Goal: Task Accomplishment & Management: Use online tool/utility

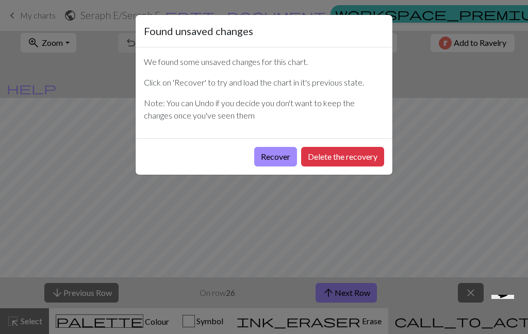
click at [278, 153] on button "Recover" at bounding box center [275, 157] width 43 height 20
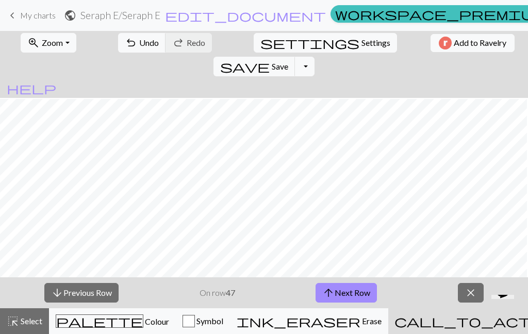
scroll to position [103, 2]
click at [330, 299] on span "arrow_upward" at bounding box center [329, 293] width 12 height 14
click at [75, 290] on button "arrow_downward Previous Row" at bounding box center [81, 293] width 74 height 20
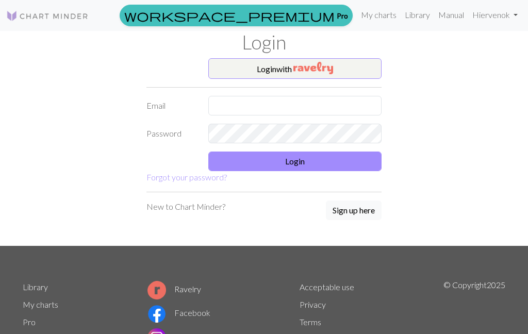
click at [329, 72] on img "button" at bounding box center [314, 68] width 40 height 12
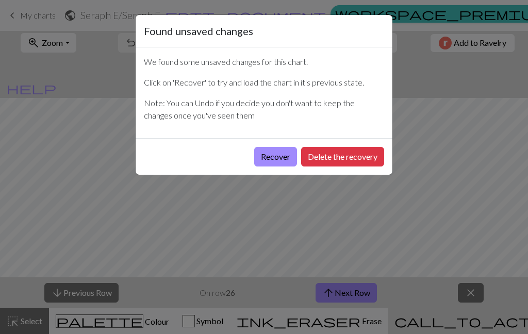
click at [279, 159] on button "Recover" at bounding box center [275, 157] width 43 height 20
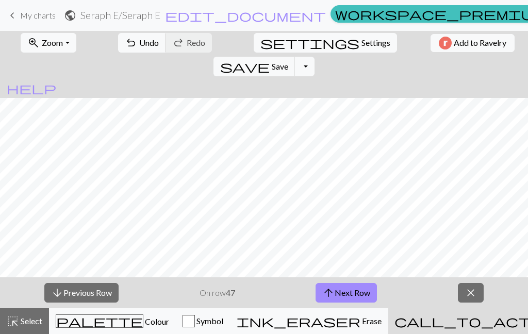
scroll to position [85, 0]
click at [357, 301] on button "arrow_upward Next Row" at bounding box center [346, 293] width 61 height 20
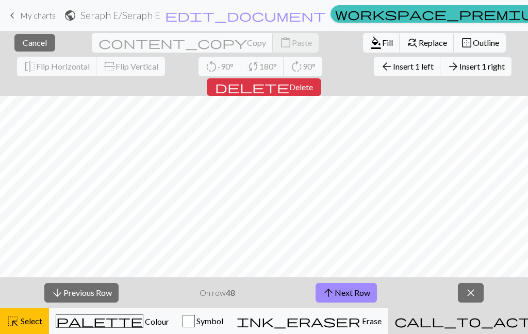
click at [454, 52] on button "border_outer Outline" at bounding box center [480, 43] width 52 height 20
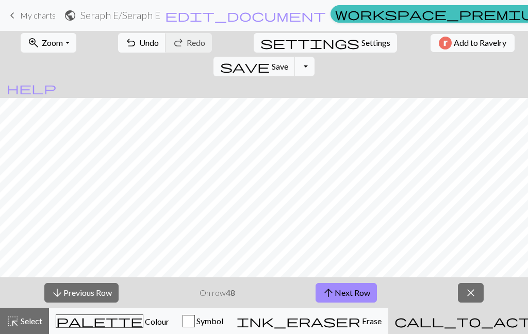
click at [139, 42] on span "Undo" at bounding box center [149, 43] width 20 height 10
click at [360, 299] on button "arrow_upward Next Row" at bounding box center [346, 293] width 61 height 20
click at [362, 296] on button "arrow_upward Next Row" at bounding box center [346, 293] width 61 height 20
click at [359, 298] on button "arrow_upward Next Row" at bounding box center [346, 293] width 61 height 20
click at [365, 295] on button "arrow_upward Next Row" at bounding box center [346, 293] width 61 height 20
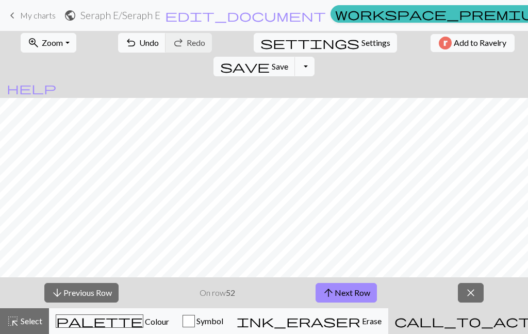
click at [163, 286] on div "arrow_downward Previous Row On row 52 arrow_upward Next Row close" at bounding box center [264, 293] width 528 height 31
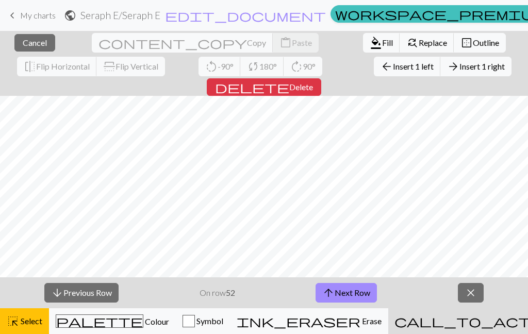
click at [473, 40] on span "Outline" at bounding box center [486, 43] width 26 height 10
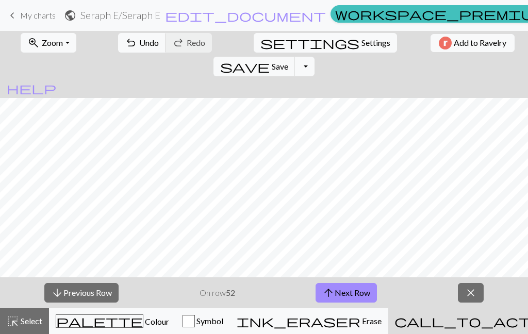
click at [348, 299] on button "arrow_upward Next Row" at bounding box center [346, 293] width 61 height 20
click at [353, 291] on button "arrow_upward Next Row" at bounding box center [346, 293] width 61 height 20
click at [362, 300] on button "arrow_upward Next Row" at bounding box center [346, 293] width 61 height 20
click at [367, 297] on button "arrow_upward Next Row" at bounding box center [346, 293] width 61 height 20
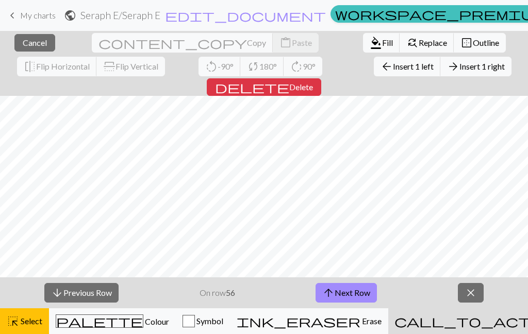
click at [473, 41] on span "Outline" at bounding box center [486, 43] width 26 height 10
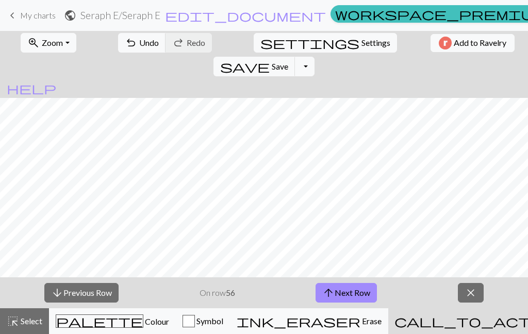
click at [359, 293] on button "arrow_upward Next Row" at bounding box center [346, 293] width 61 height 20
click at [364, 295] on button "arrow_upward Next Row" at bounding box center [346, 293] width 61 height 20
click at [354, 297] on button "arrow_upward Next Row" at bounding box center [346, 293] width 61 height 20
click at [364, 301] on button "arrow_upward Next Row" at bounding box center [346, 293] width 61 height 20
click at [360, 293] on button "arrow_upward Next Row" at bounding box center [346, 293] width 61 height 20
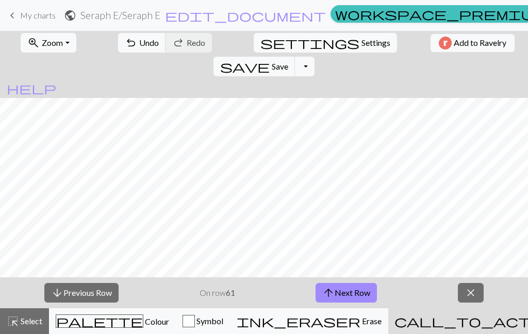
click at [367, 301] on button "arrow_upward Next Row" at bounding box center [346, 293] width 61 height 20
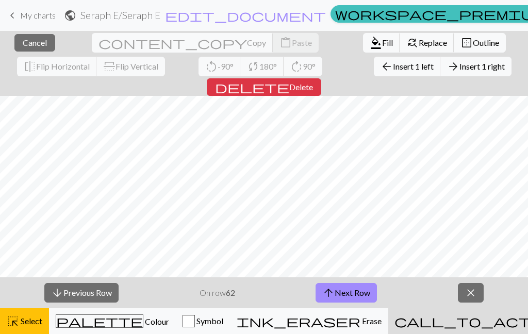
click at [454, 36] on button "border_outer Outline" at bounding box center [480, 43] width 52 height 20
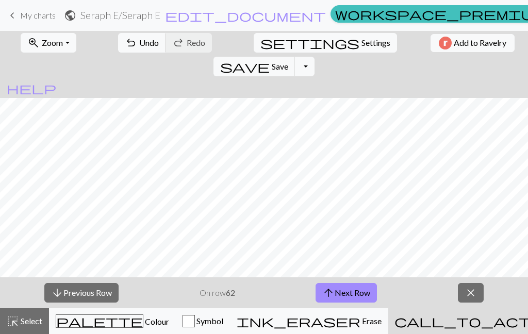
click at [367, 294] on button "arrow_upward Next Row" at bounding box center [346, 293] width 61 height 20
click at [351, 292] on button "arrow_upward Next Row" at bounding box center [346, 293] width 61 height 20
click at [356, 296] on button "arrow_upward Next Row" at bounding box center [346, 293] width 61 height 20
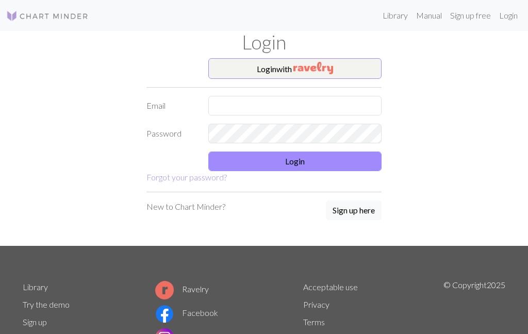
scroll to position [41, 0]
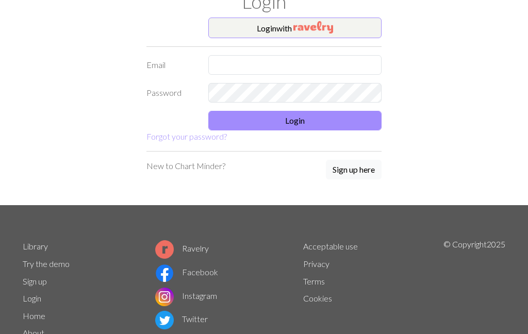
click at [333, 26] on img "button" at bounding box center [314, 27] width 40 height 12
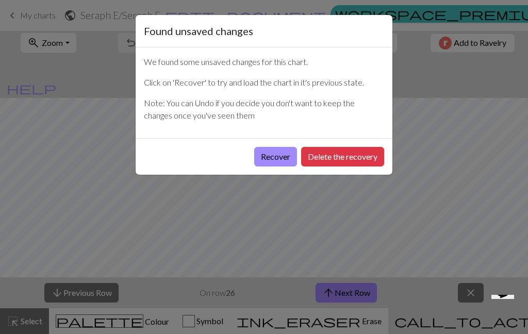
click at [277, 164] on button "Recover" at bounding box center [275, 157] width 43 height 20
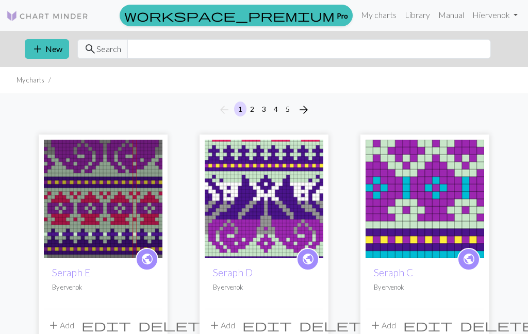
scroll to position [62, 0]
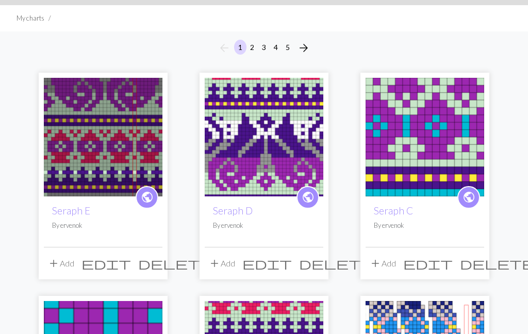
click at [414, 136] on img at bounding box center [425, 137] width 119 height 119
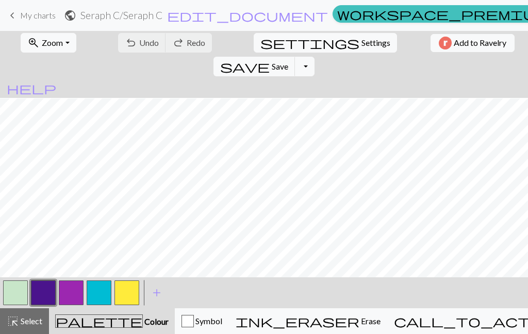
scroll to position [207, 0]
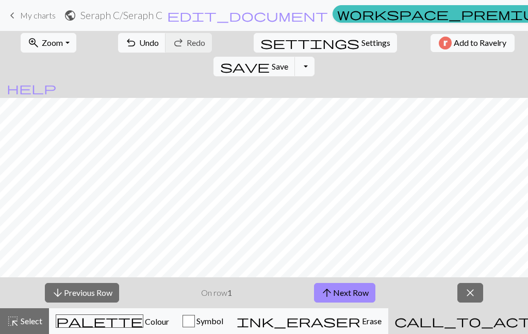
click at [363, 283] on button "arrow_upward Next Row" at bounding box center [344, 293] width 61 height 20
click at [351, 291] on button "arrow_upward Next Row" at bounding box center [344, 293] width 61 height 20
click at [352, 292] on button "arrow_upward Next Row" at bounding box center [344, 293] width 61 height 20
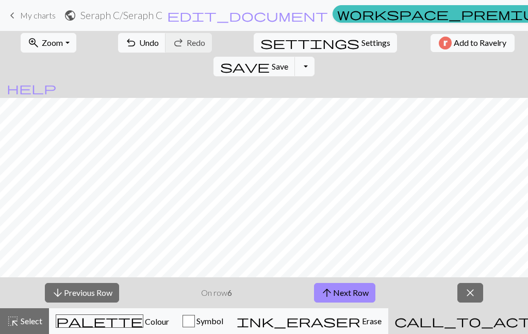
click at [355, 285] on button "arrow_upward Next Row" at bounding box center [344, 293] width 61 height 20
click at [359, 283] on button "arrow_upward Next Row" at bounding box center [344, 293] width 61 height 20
click at [357, 281] on div "arrow_downward Previous Row On row 9 arrow_upward Next Row close" at bounding box center [264, 293] width 528 height 31
click at [355, 289] on button "arrow_upward Next Row" at bounding box center [344, 293] width 61 height 20
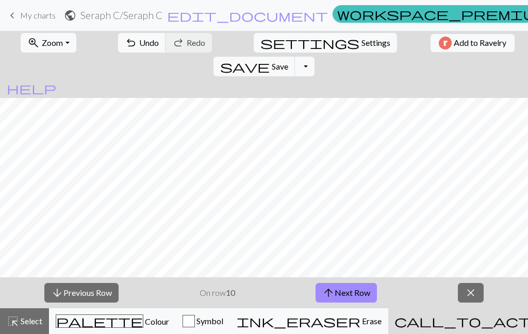
click at [355, 289] on button "arrow_upward Next Row" at bounding box center [346, 293] width 61 height 20
click at [355, 292] on button "arrow_upward Next Row" at bounding box center [346, 293] width 61 height 20
click at [355, 294] on button "arrow_upward Next Row" at bounding box center [346, 293] width 61 height 20
click at [356, 295] on button "arrow_upward Next Row" at bounding box center [346, 293] width 61 height 20
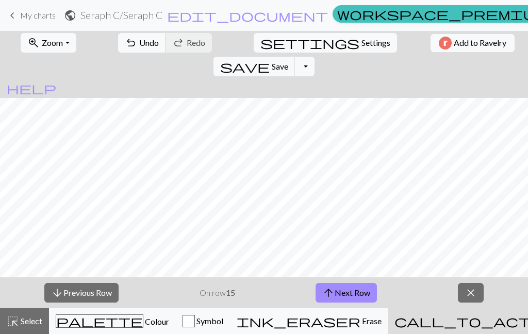
click at [356, 294] on button "arrow_upward Next Row" at bounding box center [346, 293] width 61 height 20
click at [357, 293] on button "arrow_upward Next Row" at bounding box center [346, 293] width 61 height 20
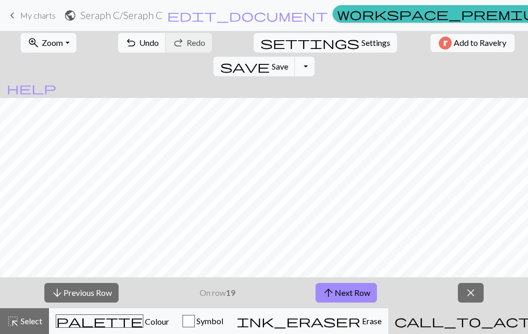
click at [358, 295] on button "arrow_upward Next Row" at bounding box center [346, 293] width 61 height 20
click at [349, 297] on button "arrow_upward Next Row" at bounding box center [346, 293] width 61 height 20
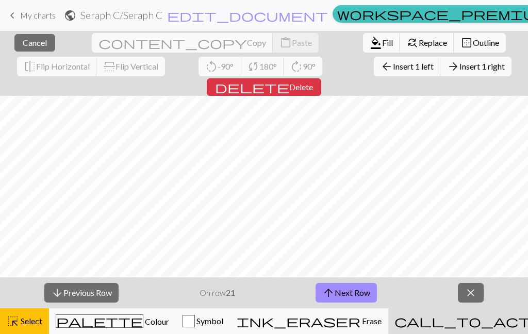
click at [473, 43] on span "Outline" at bounding box center [486, 43] width 26 height 10
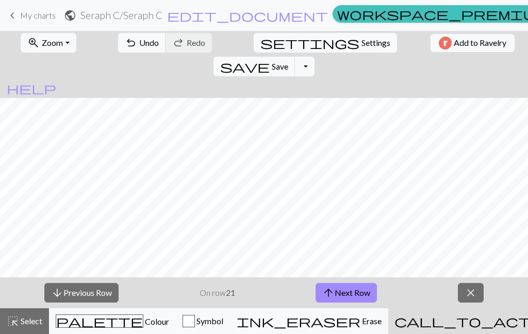
click at [364, 294] on button "arrow_upward Next Row" at bounding box center [346, 293] width 61 height 20
click at [362, 301] on button "arrow_upward Next Row" at bounding box center [346, 293] width 61 height 20
click at [372, 295] on button "arrow_upward Next Row" at bounding box center [346, 293] width 61 height 20
click at [361, 317] on span "Erase" at bounding box center [371, 321] width 21 height 10
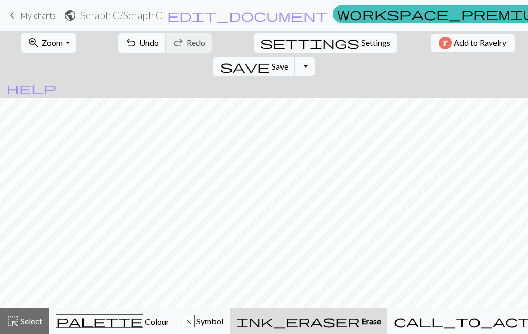
click at [360, 317] on span "Erase" at bounding box center [370, 321] width 21 height 10
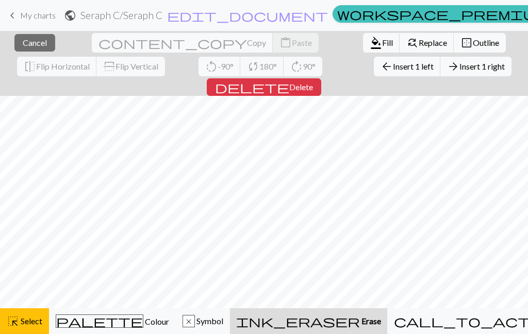
click at [23, 47] on span "Cancel" at bounding box center [35, 43] width 24 height 10
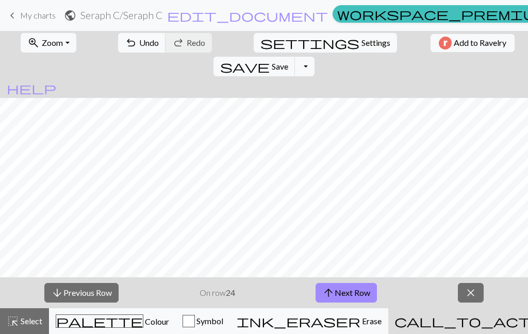
click at [353, 294] on button "arrow_upward Next Row" at bounding box center [346, 293] width 61 height 20
